Goal: Check status: Check status

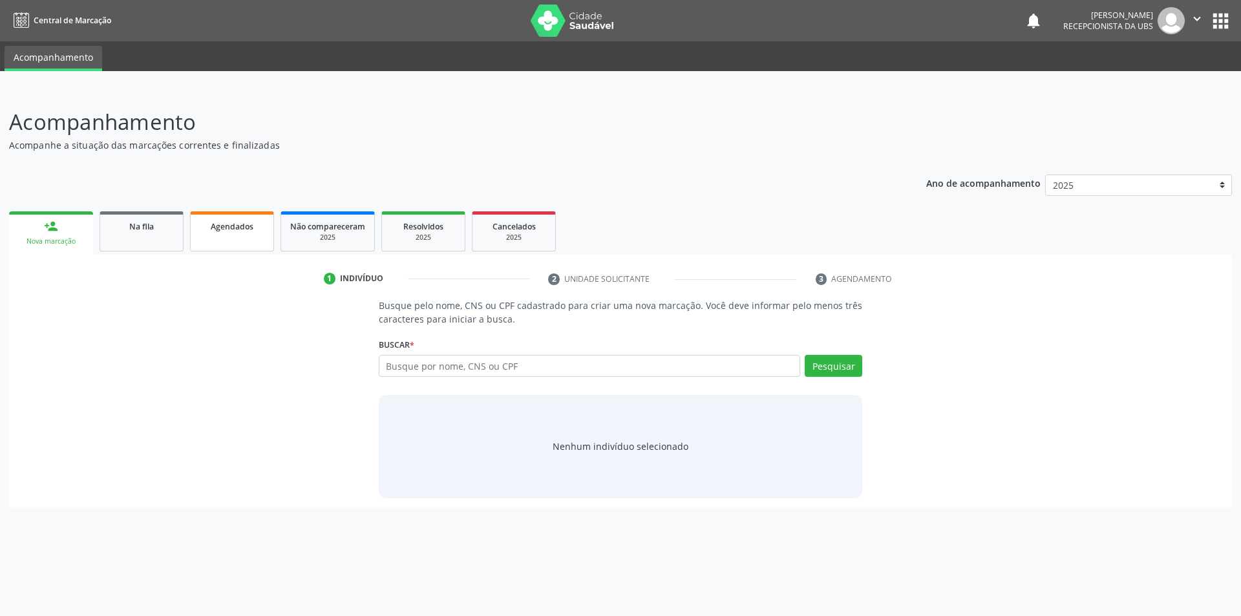
click at [239, 231] on span "Agendados" at bounding box center [232, 226] width 43 height 11
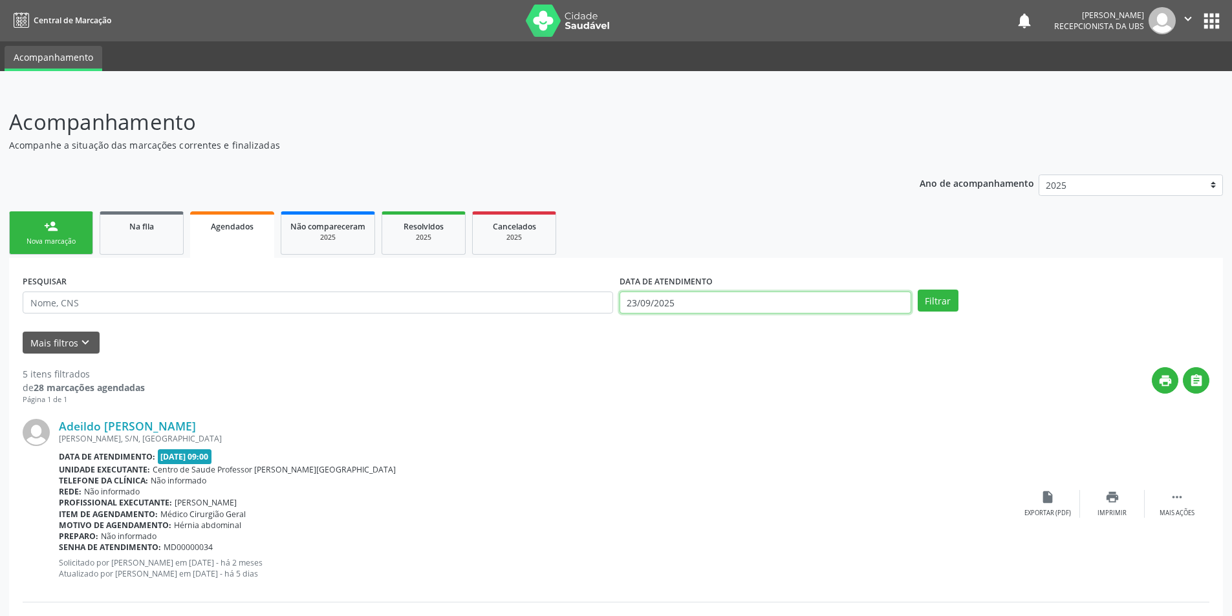
click at [689, 302] on input "23/09/2025" at bounding box center [765, 303] width 292 height 22
click at [627, 330] on icon at bounding box center [630, 330] width 9 height 9
select select "7"
click at [766, 374] on span "1" at bounding box center [775, 368] width 25 height 25
type input "[DATE]"
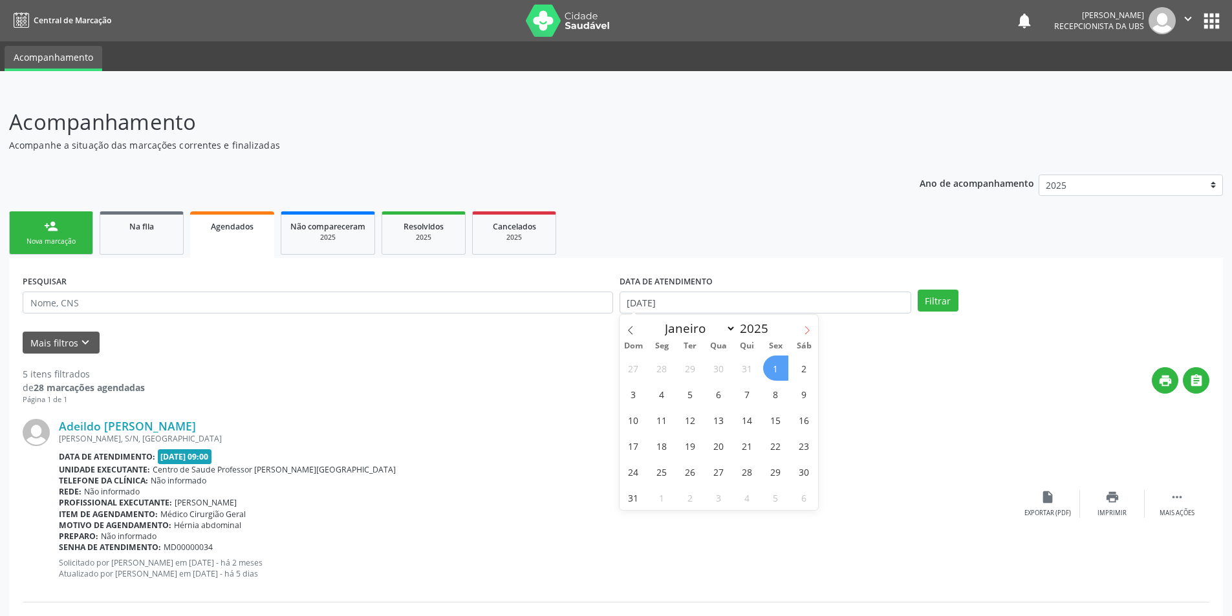
click at [802, 333] on span at bounding box center [807, 326] width 22 height 22
select select "8"
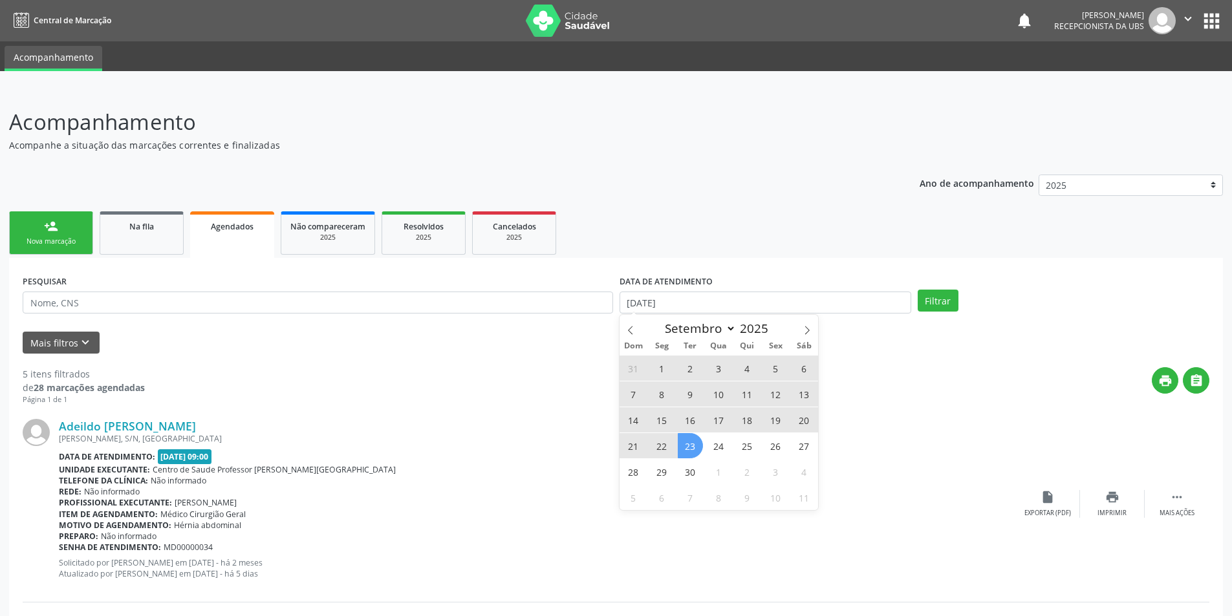
click at [700, 445] on span "23" at bounding box center [690, 445] width 25 height 25
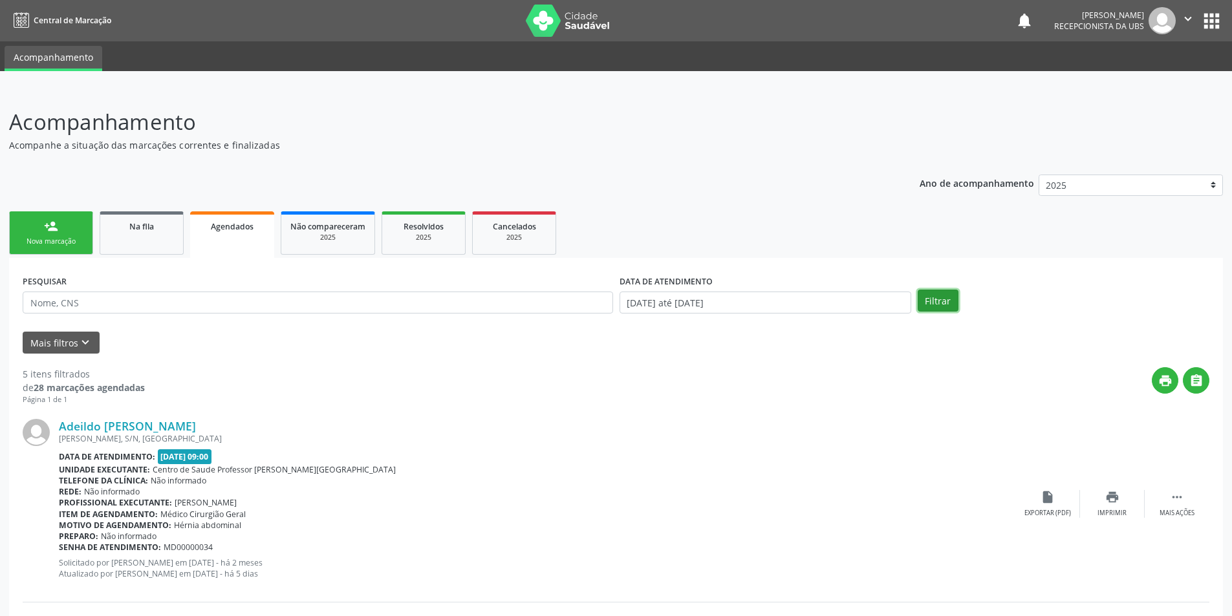
click at [941, 297] on button "Filtrar" at bounding box center [937, 301] width 41 height 22
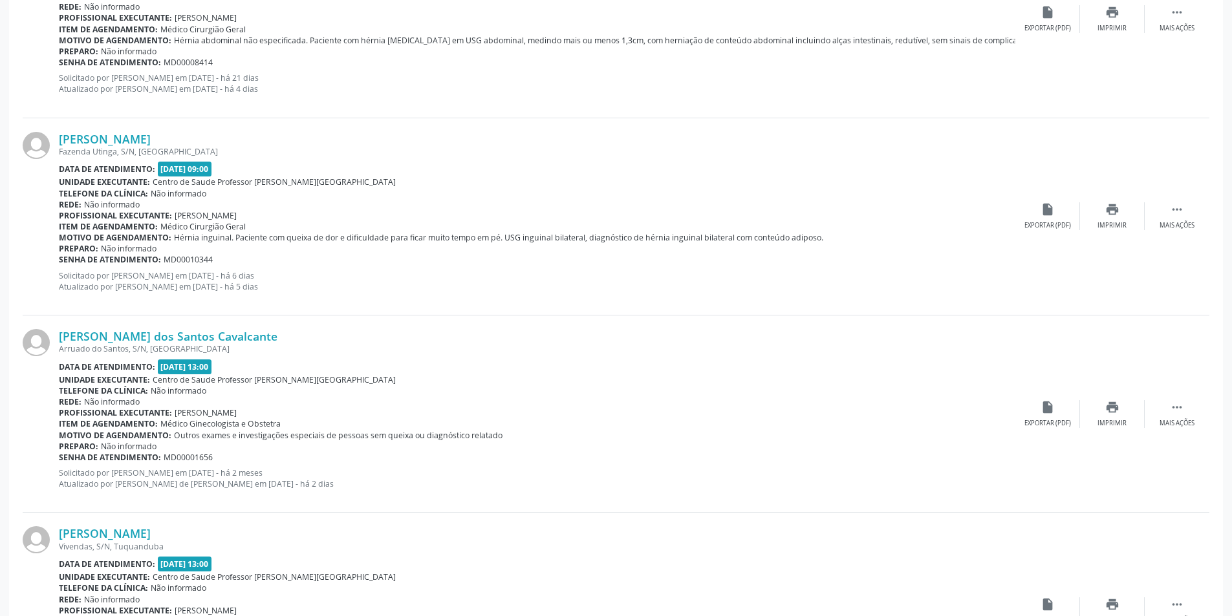
scroll to position [2576, 0]
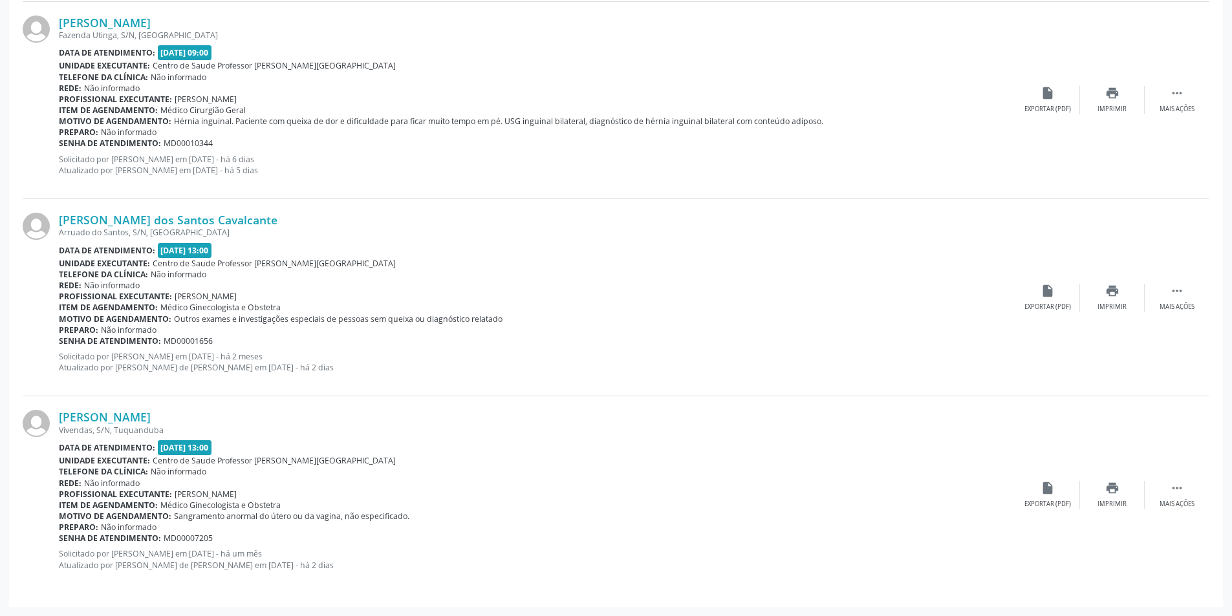
drag, startPoint x: 269, startPoint y: 216, endPoint x: 52, endPoint y: 224, distance: 217.4
click at [52, 224] on div "[PERSON_NAME] dos Santos Cavalcante Arruado do Santos, S/N, [GEOGRAPHIC_DATA] D…" at bounding box center [616, 297] width 1186 height 197
copy div "[PERSON_NAME] dos Santos Cavalcante"
click at [1116, 296] on icon "print" at bounding box center [1112, 291] width 14 height 14
drag, startPoint x: 193, startPoint y: 417, endPoint x: 117, endPoint y: 417, distance: 75.6
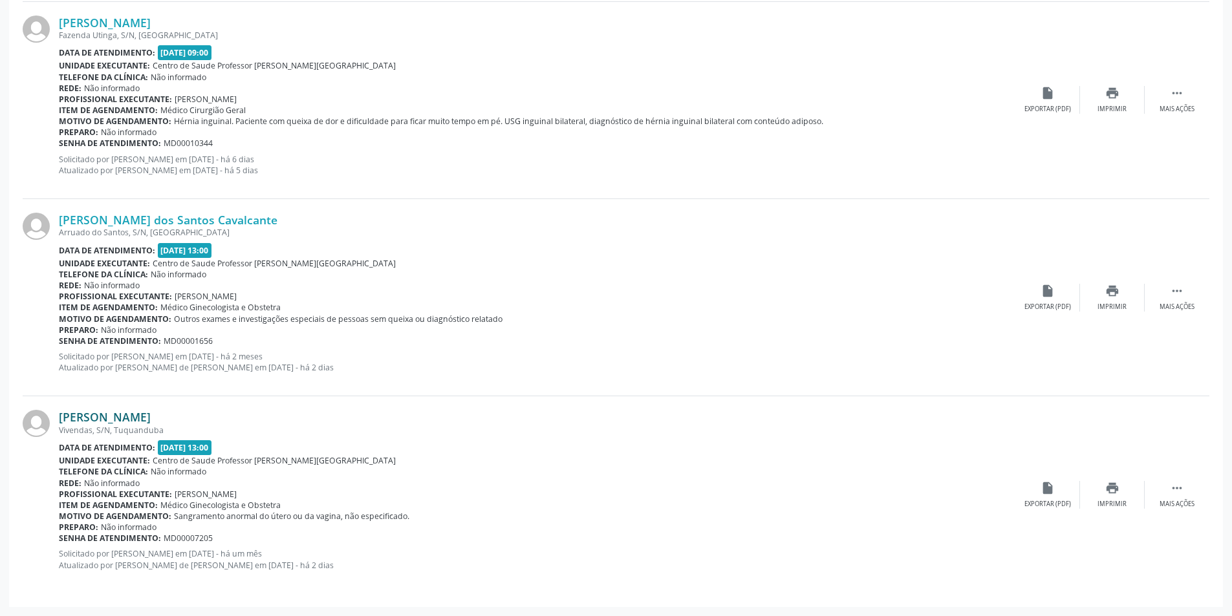
click at [118, 416] on div "[PERSON_NAME]" at bounding box center [537, 417] width 956 height 14
click at [60, 412] on link "[PERSON_NAME]" at bounding box center [105, 417] width 92 height 14
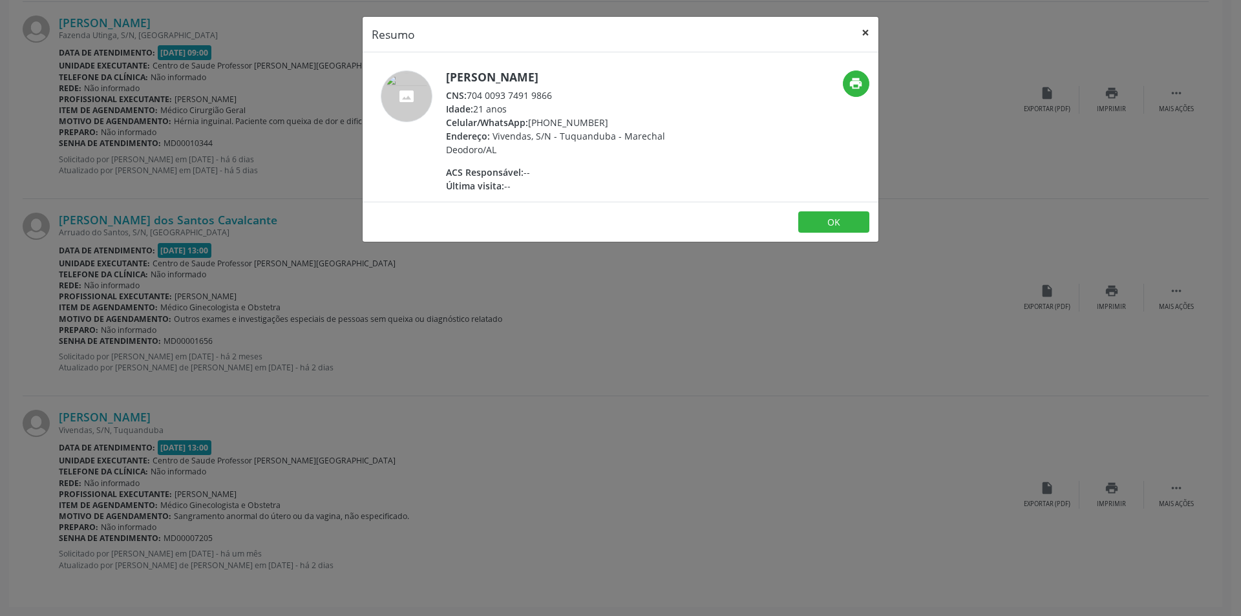
click at [864, 34] on button "×" at bounding box center [866, 33] width 26 height 32
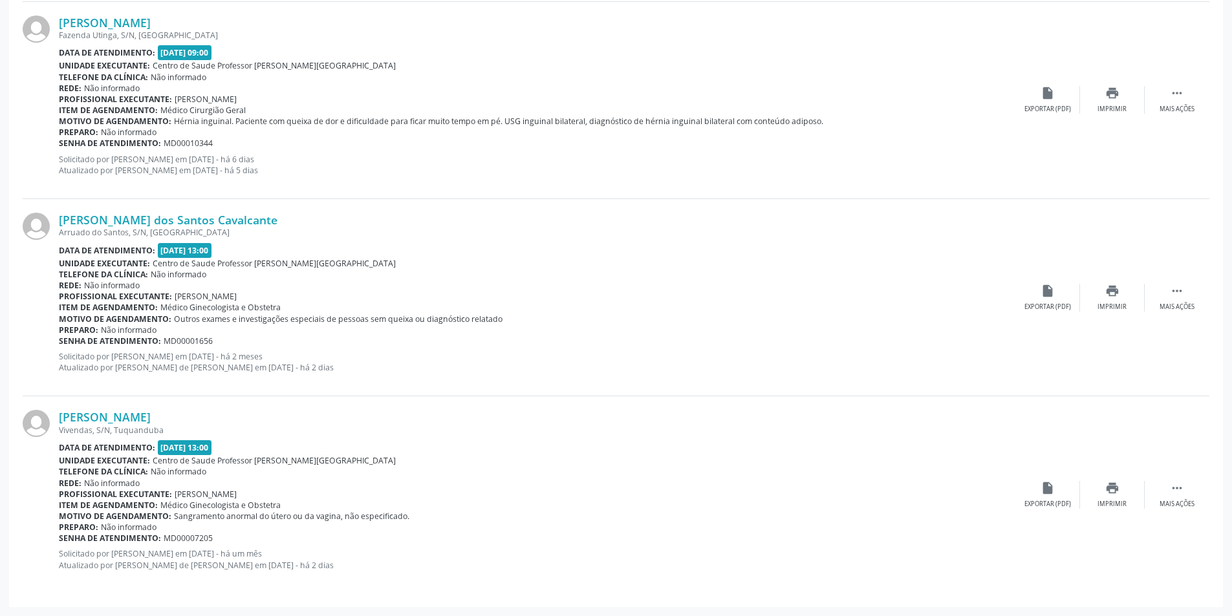
click at [49, 485] on div at bounding box center [41, 494] width 36 height 169
drag, startPoint x: 58, startPoint y: 418, endPoint x: 211, endPoint y: 408, distance: 153.6
click at [211, 408] on div "[PERSON_NAME] Vivendas, S/N, [GEOGRAPHIC_DATA] Data de atendimento: [DATE] 13:0…" at bounding box center [616, 494] width 1186 height 197
copy div "[PERSON_NAME]"
click at [567, 412] on div "[PERSON_NAME]" at bounding box center [537, 417] width 956 height 14
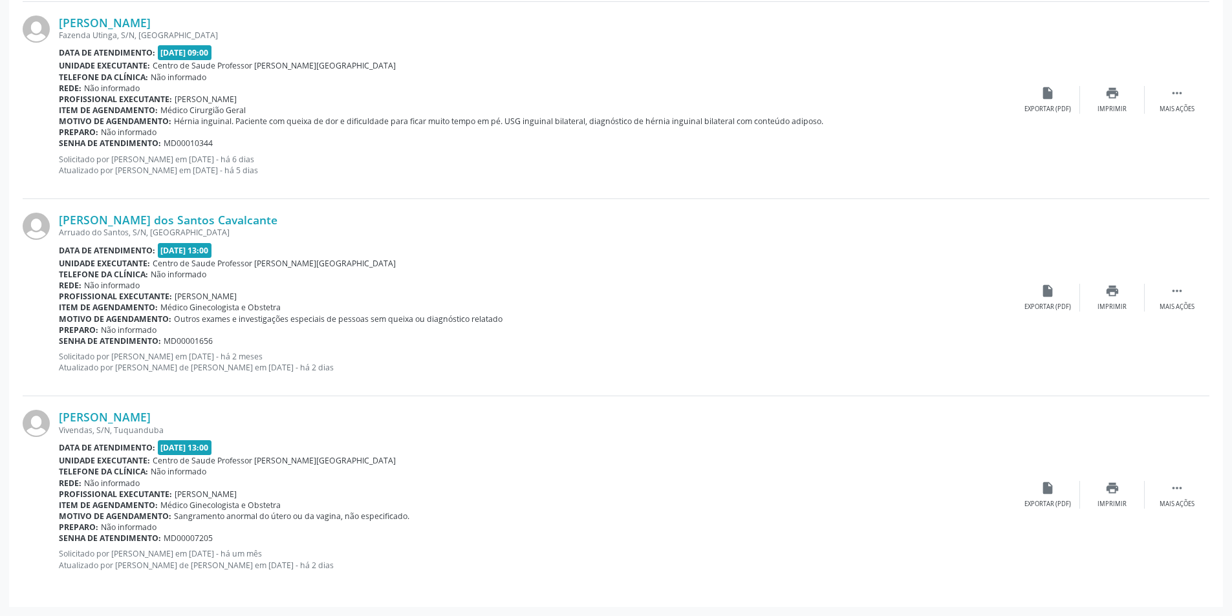
drag, startPoint x: 278, startPoint y: 222, endPoint x: 54, endPoint y: 230, distance: 224.5
click at [54, 230] on div "[PERSON_NAME] dos Santos Cavalcante Arruado do Santos, S/N, [GEOGRAPHIC_DATA] D…" at bounding box center [616, 297] width 1186 height 197
drag, startPoint x: 77, startPoint y: 211, endPoint x: 61, endPoint y: 220, distance: 18.3
copy div "[PERSON_NAME] dos Santos Cavalcante"
click at [1106, 288] on icon "print" at bounding box center [1112, 291] width 14 height 14
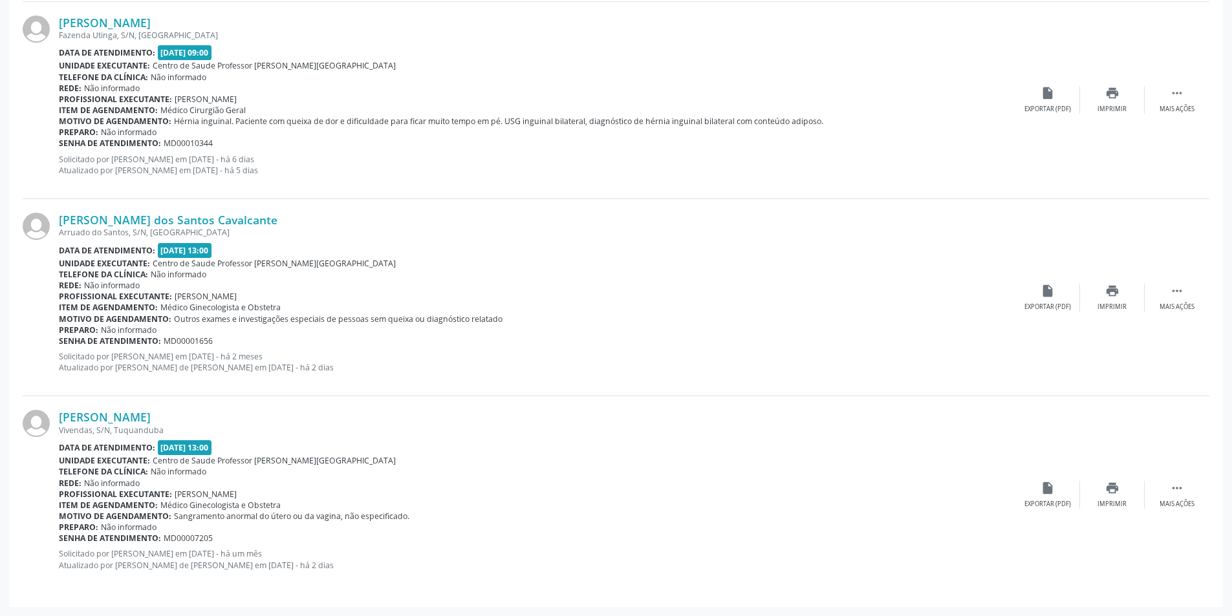
drag, startPoint x: 198, startPoint y: 422, endPoint x: 50, endPoint y: 414, distance: 148.3
click at [50, 414] on div "[PERSON_NAME] Vivendas, S/N, [GEOGRAPHIC_DATA] Data de atendimento: [DATE] 13:0…" at bounding box center [616, 494] width 1186 height 197
copy div "[PERSON_NAME]"
click at [372, 556] on p "Solicitado por [PERSON_NAME] em [DATE] - há um mês Atualizado por [PERSON_NAME]…" at bounding box center [537, 559] width 956 height 22
click at [1119, 484] on div "print Imprimir" at bounding box center [1112, 495] width 65 height 28
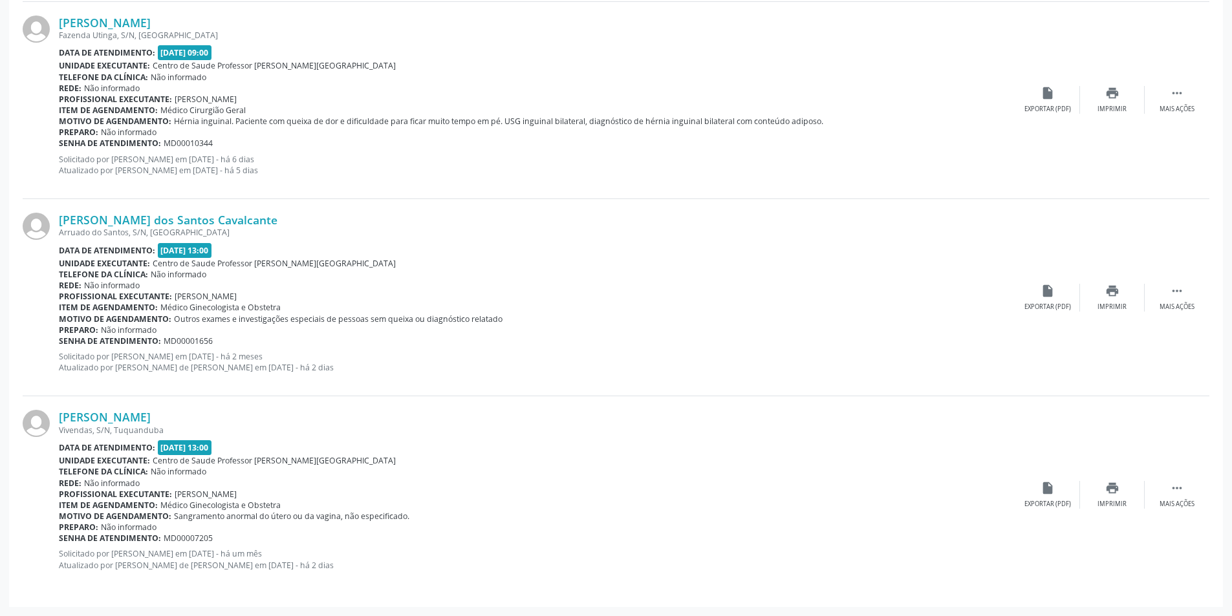
click at [517, 533] on div "Senha de atendimento: MD00007205" at bounding box center [537, 538] width 956 height 11
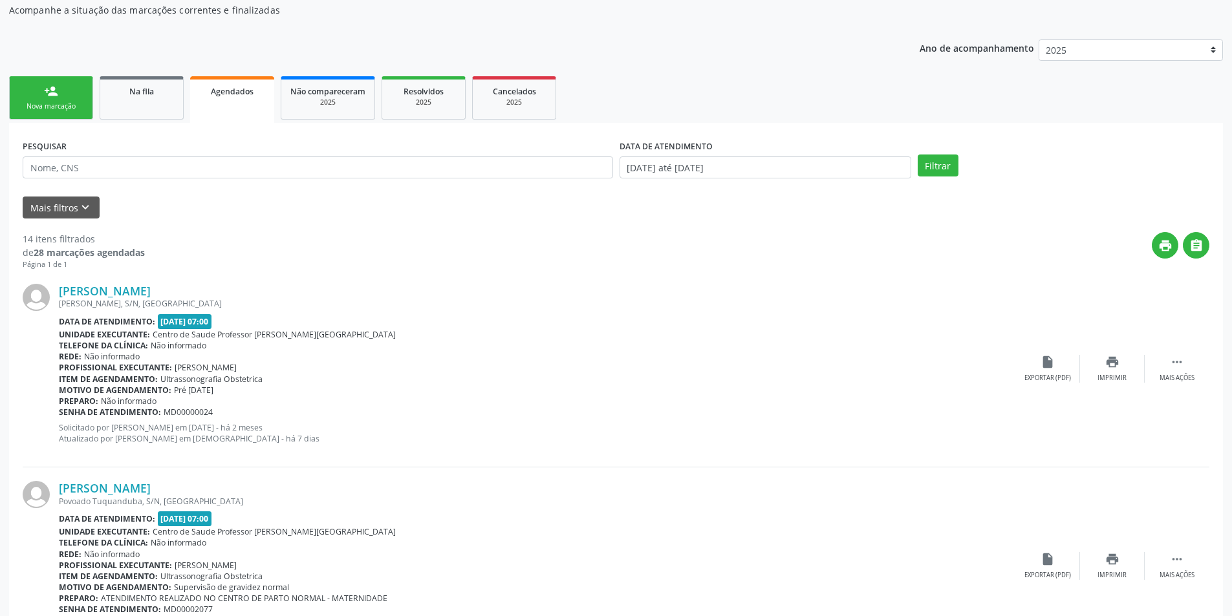
scroll to position [129, 0]
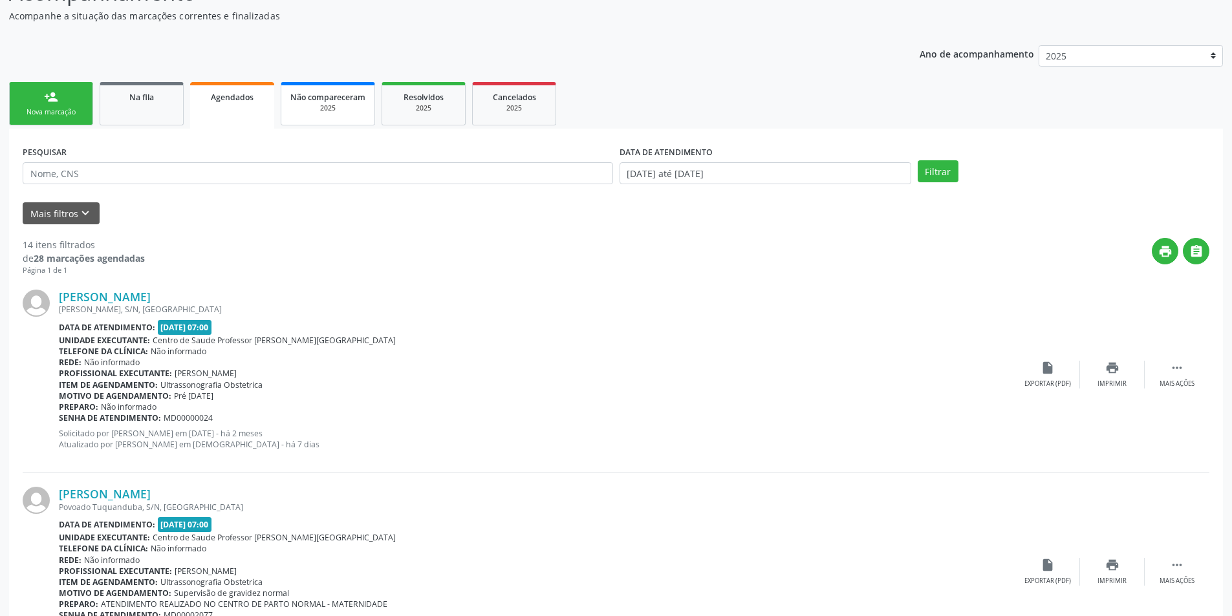
click at [323, 95] on span "Não compareceram" at bounding box center [327, 97] width 75 height 11
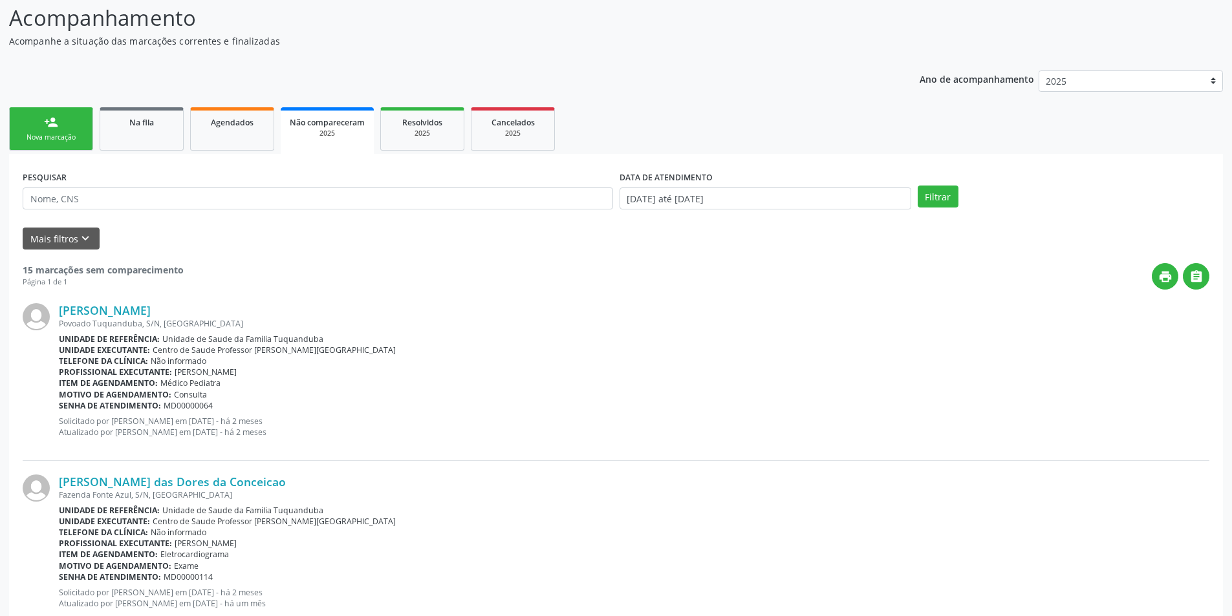
scroll to position [0, 0]
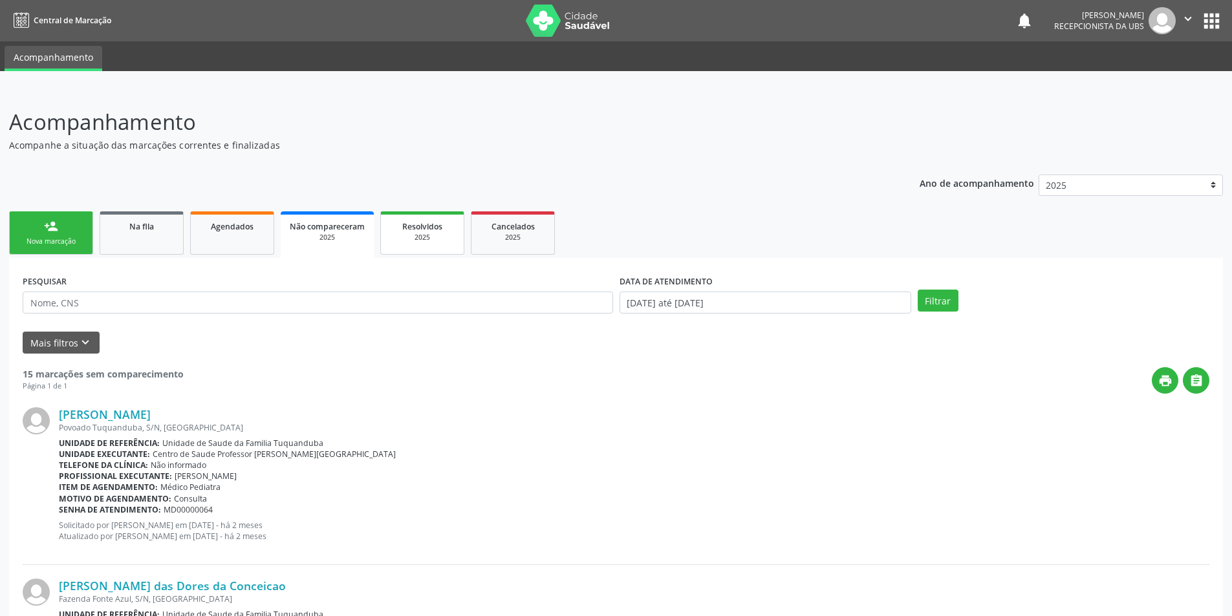
click at [460, 242] on link "Resolvidos 2025" at bounding box center [422, 232] width 84 height 43
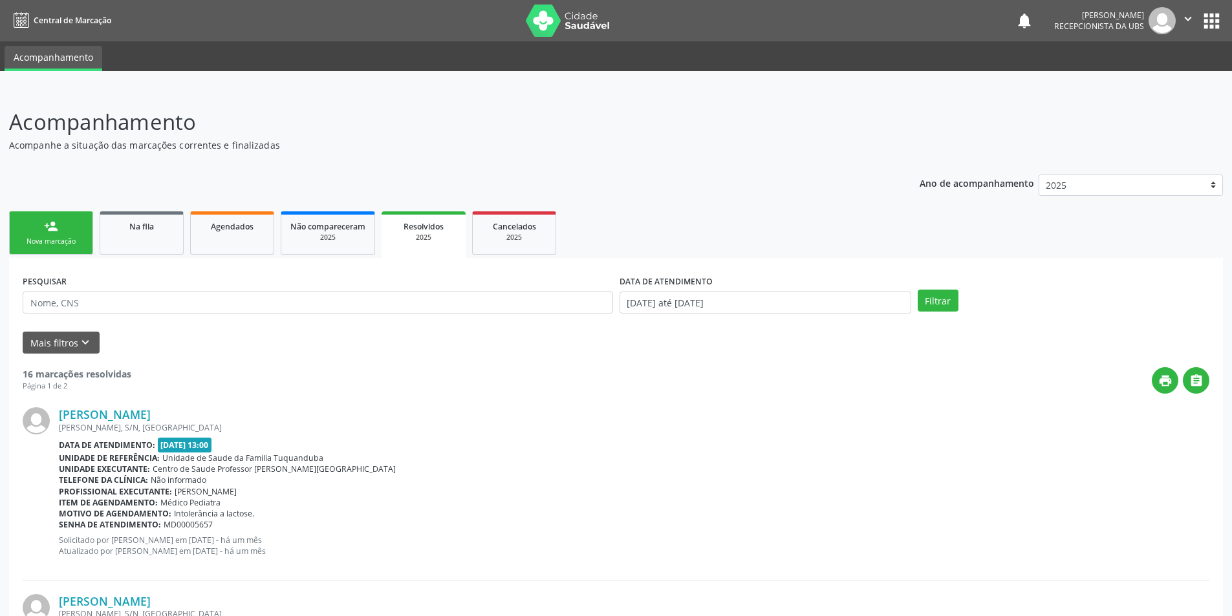
click at [1177, 27] on button "" at bounding box center [1187, 20] width 25 height 27
click at [1141, 76] on link "Sair" at bounding box center [1154, 79] width 89 height 18
